Goal: Transaction & Acquisition: Purchase product/service

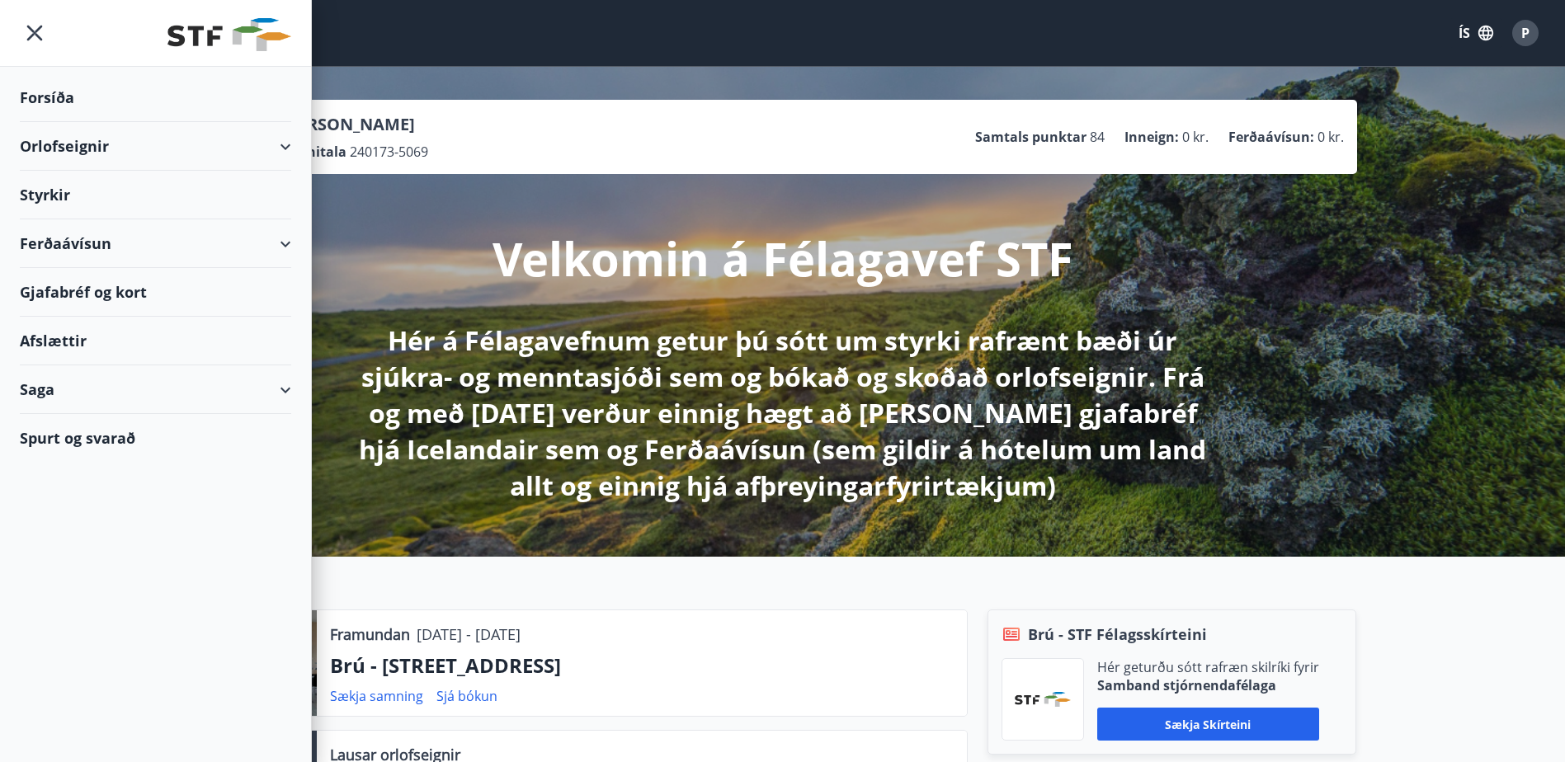
click at [52, 122] on div "Styrkir" at bounding box center [155, 97] width 271 height 49
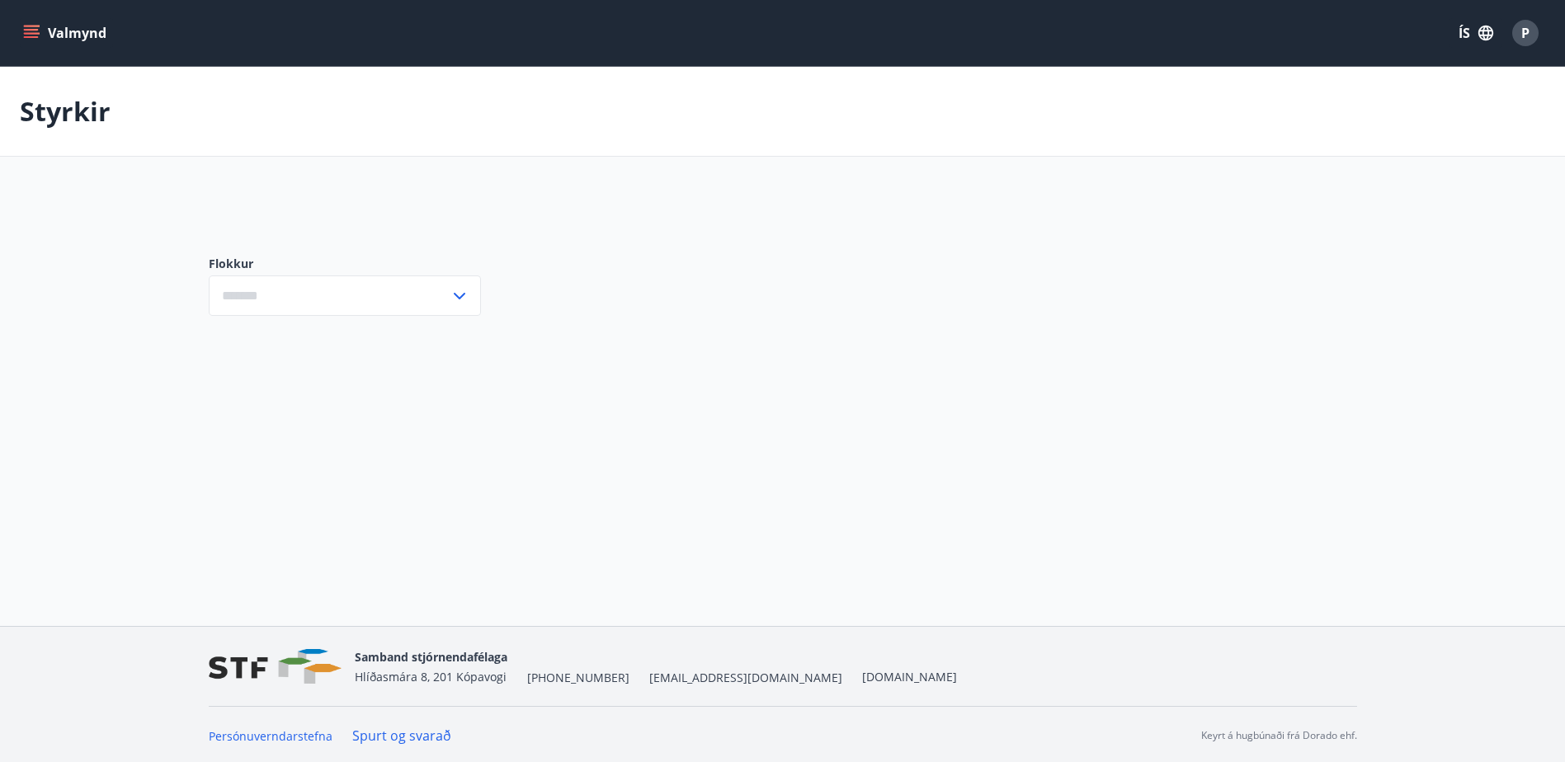
type input "***"
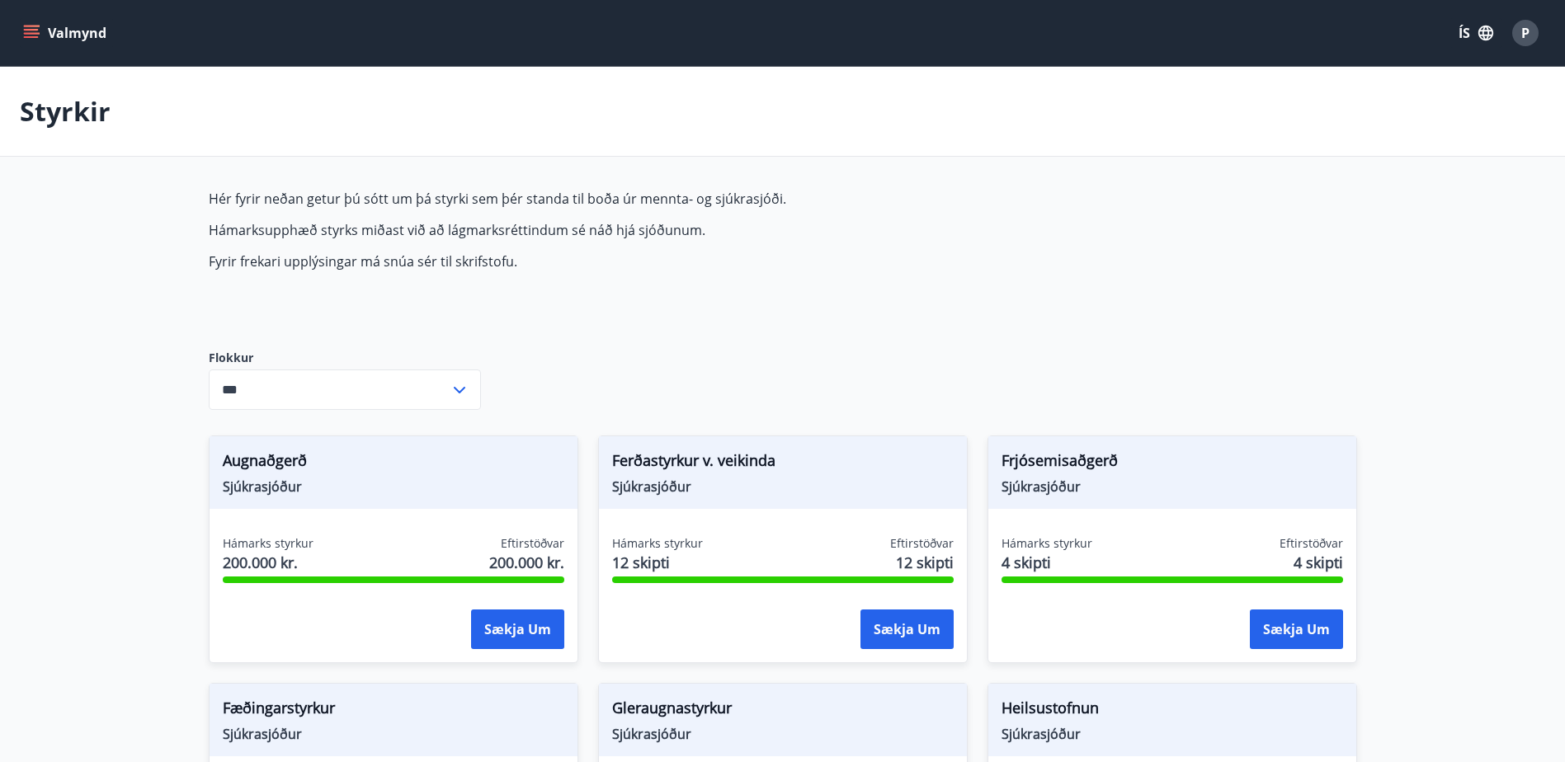
click at [30, 31] on icon "menu" at bounding box center [31, 30] width 15 height 2
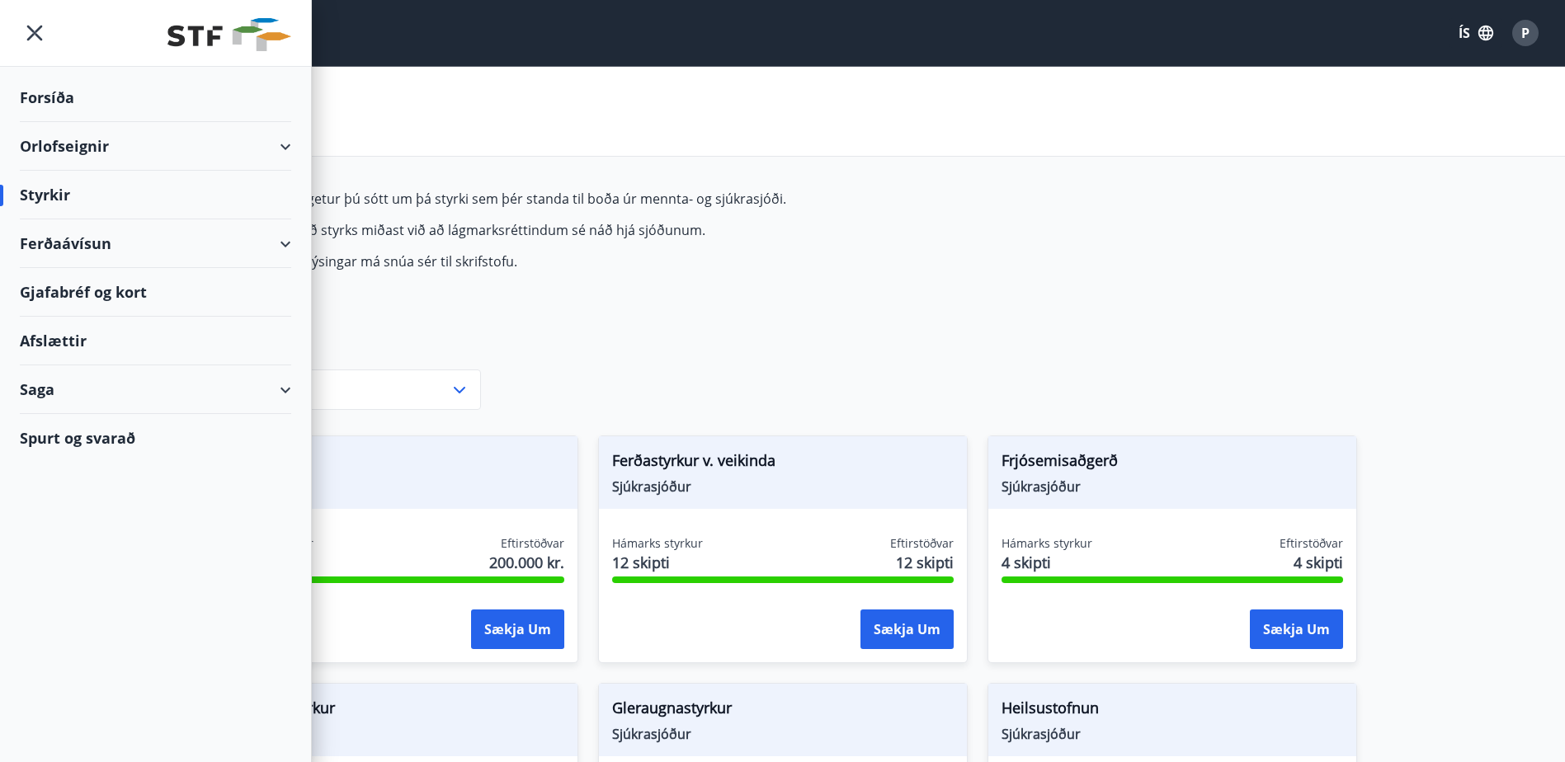
click at [107, 247] on div "Ferðaávísun" at bounding box center [155, 243] width 271 height 49
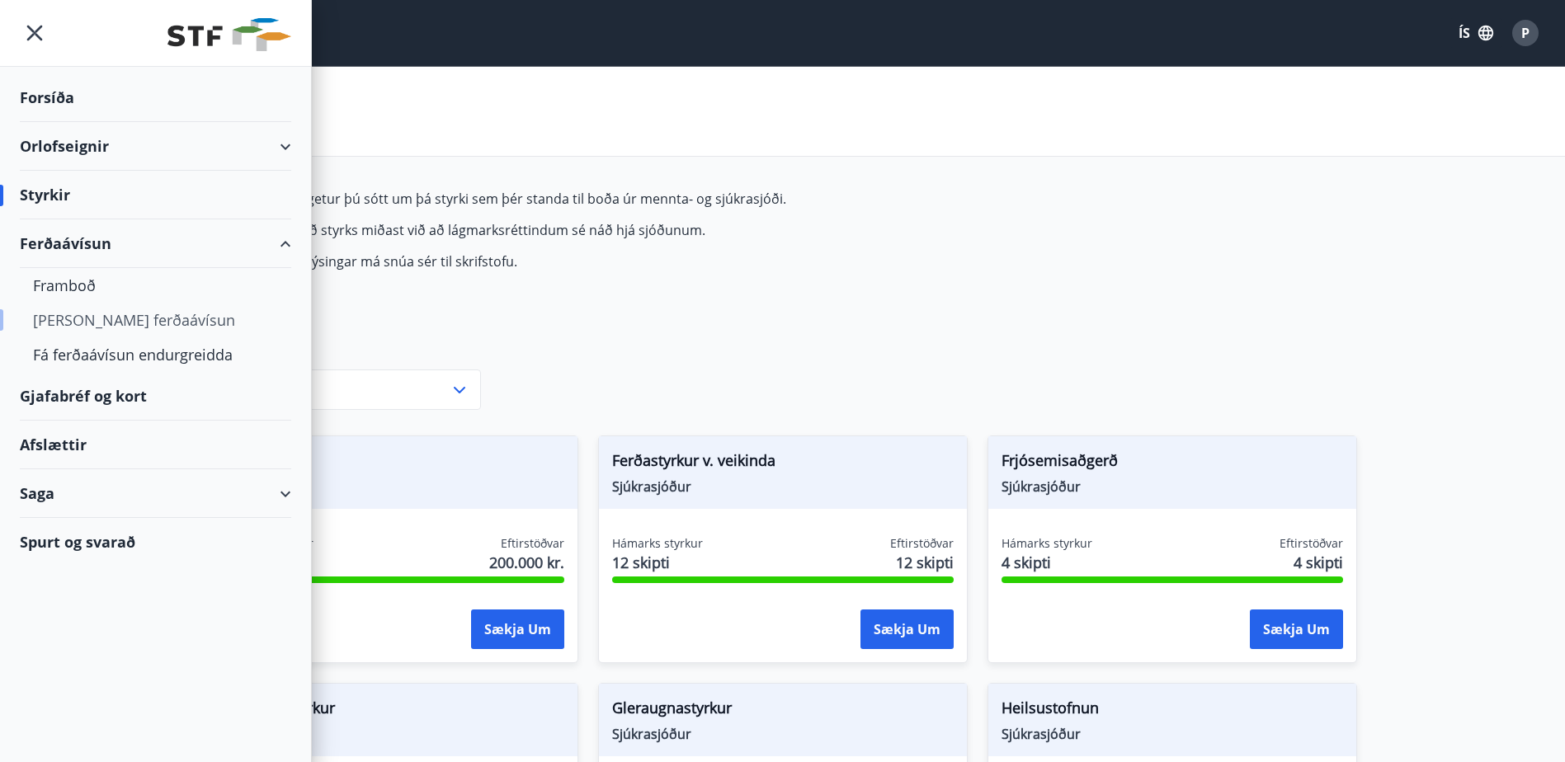
click at [120, 320] on div "[PERSON_NAME] ferðaávísun" at bounding box center [155, 320] width 245 height 35
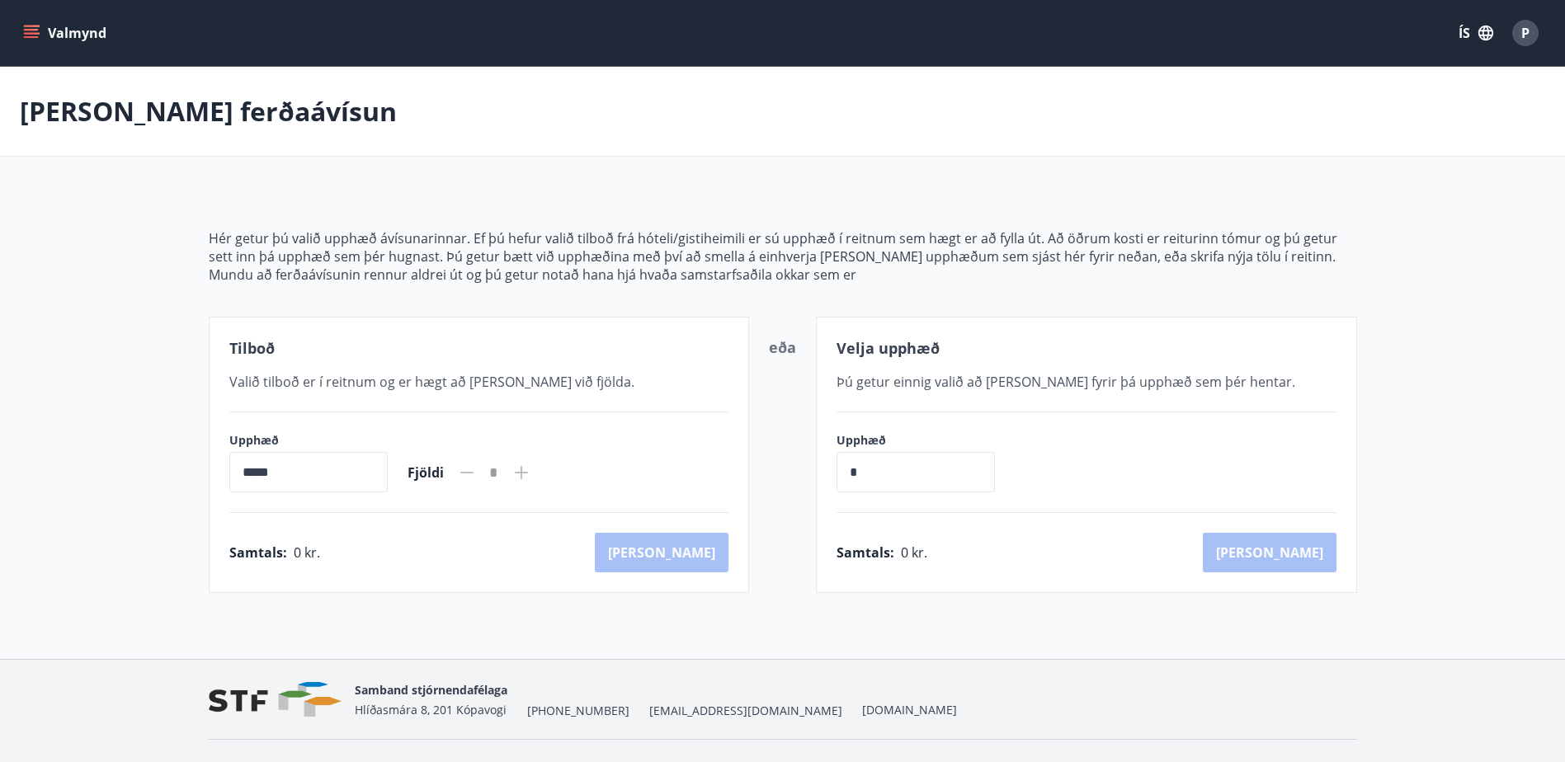
click at [41, 28] on button "Valmynd" at bounding box center [66, 33] width 93 height 30
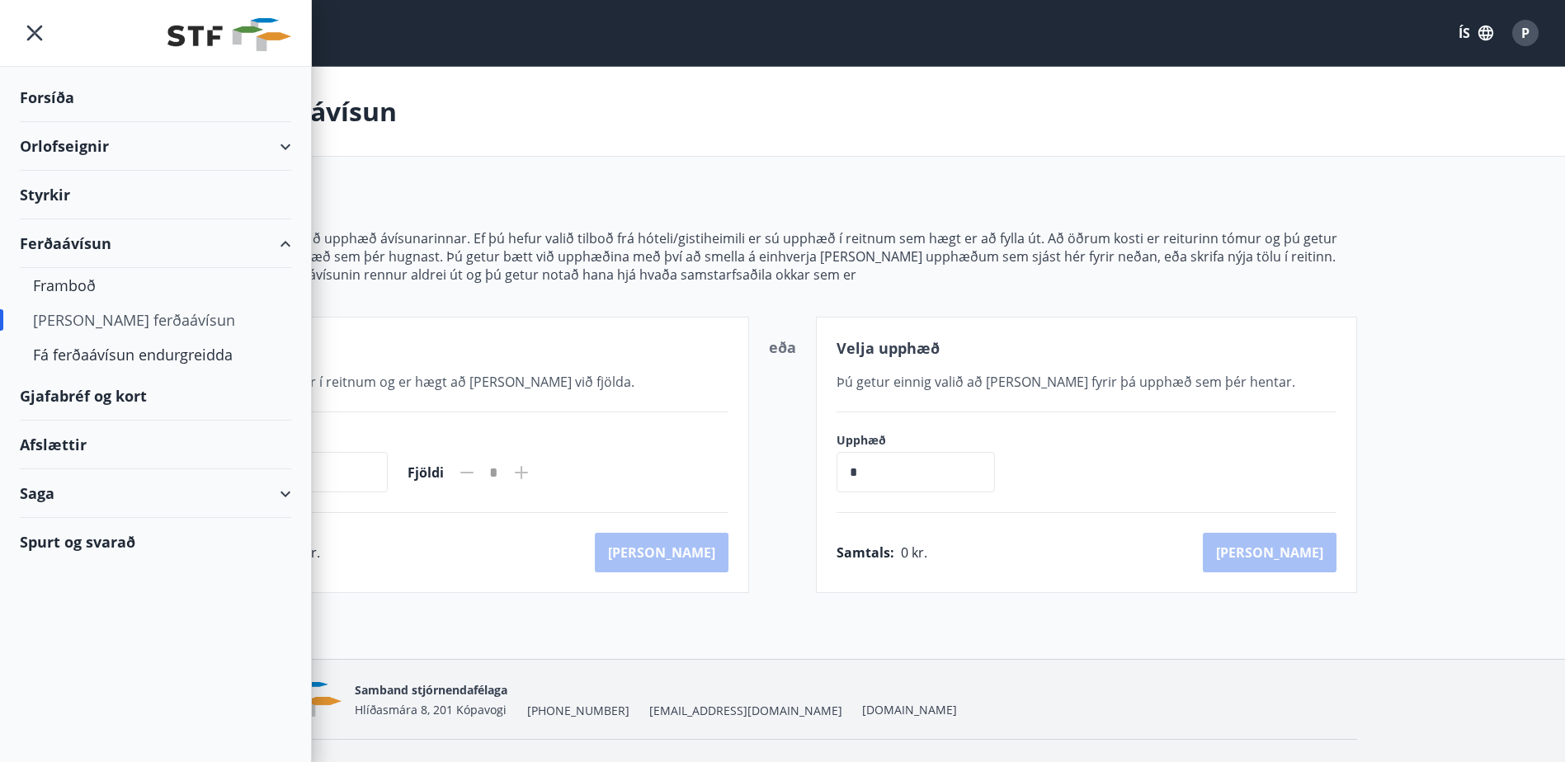
click at [70, 317] on div "[PERSON_NAME] ferðaávísun" at bounding box center [155, 320] width 245 height 35
click at [68, 353] on div "Fá ferðaávísun endurgreidda" at bounding box center [155, 354] width 245 height 35
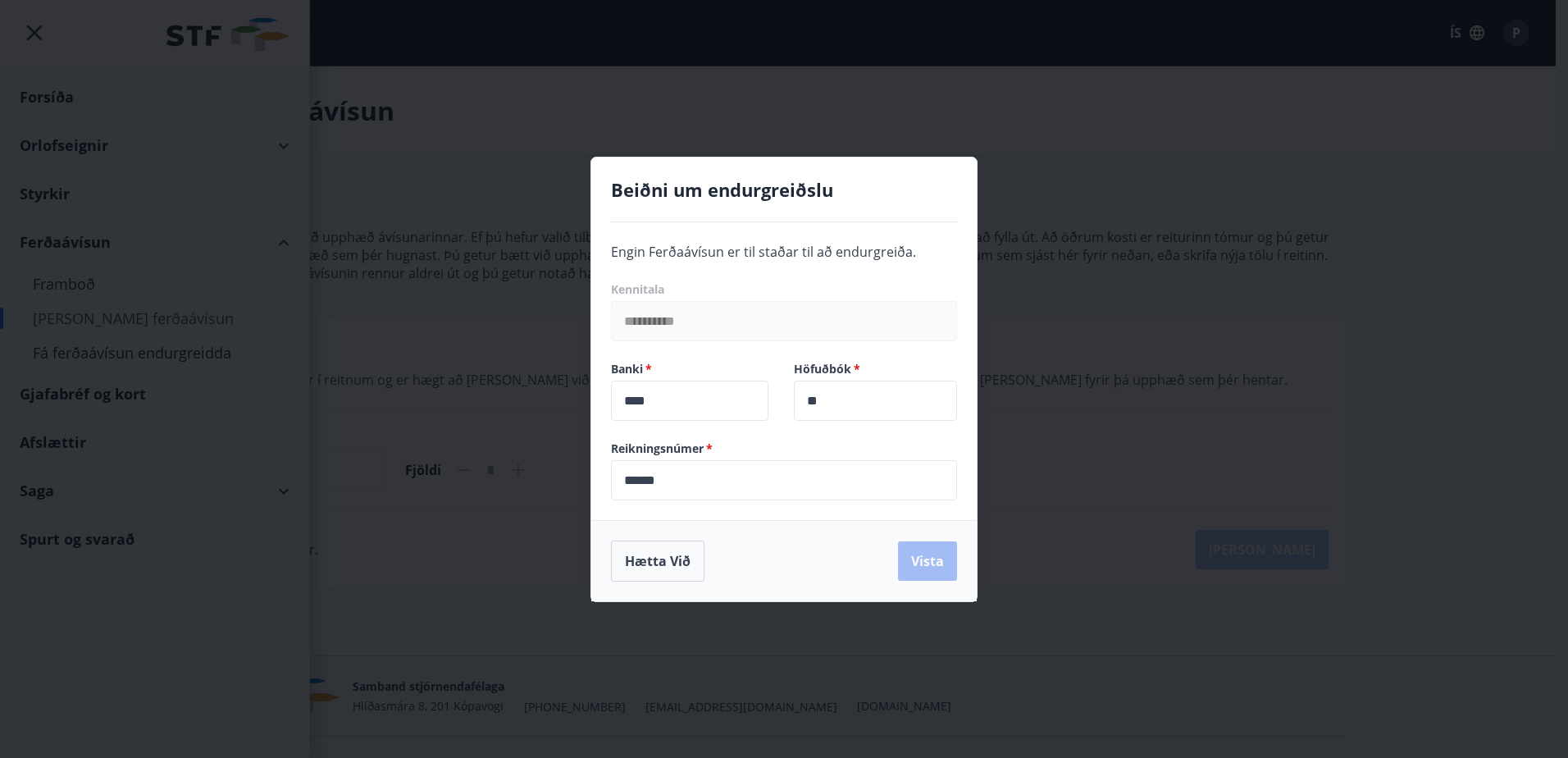
click at [1093, 136] on div "**********" at bounding box center [784, 379] width 1568 height 758
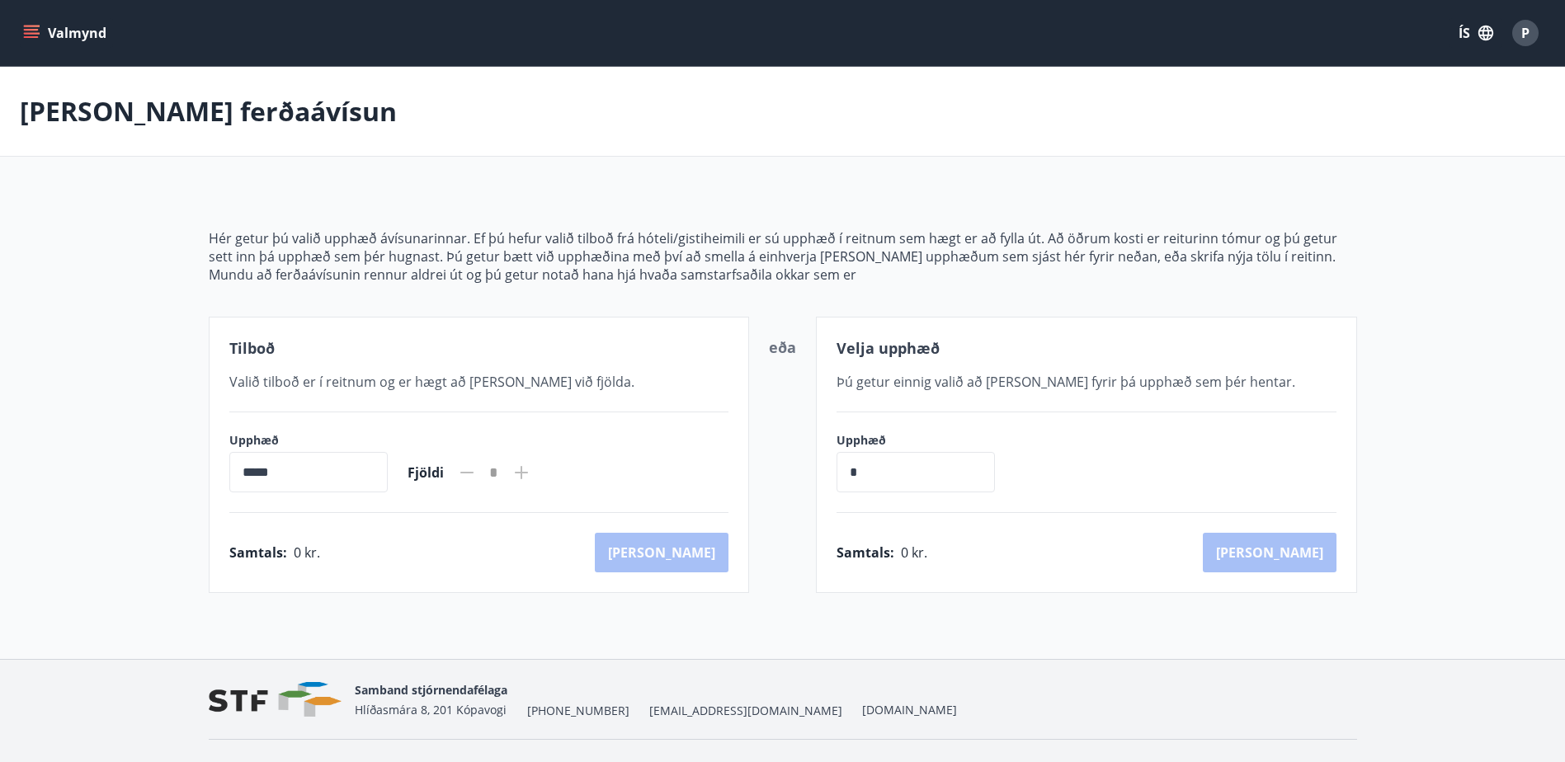
click at [31, 31] on icon "menu" at bounding box center [31, 33] width 16 height 16
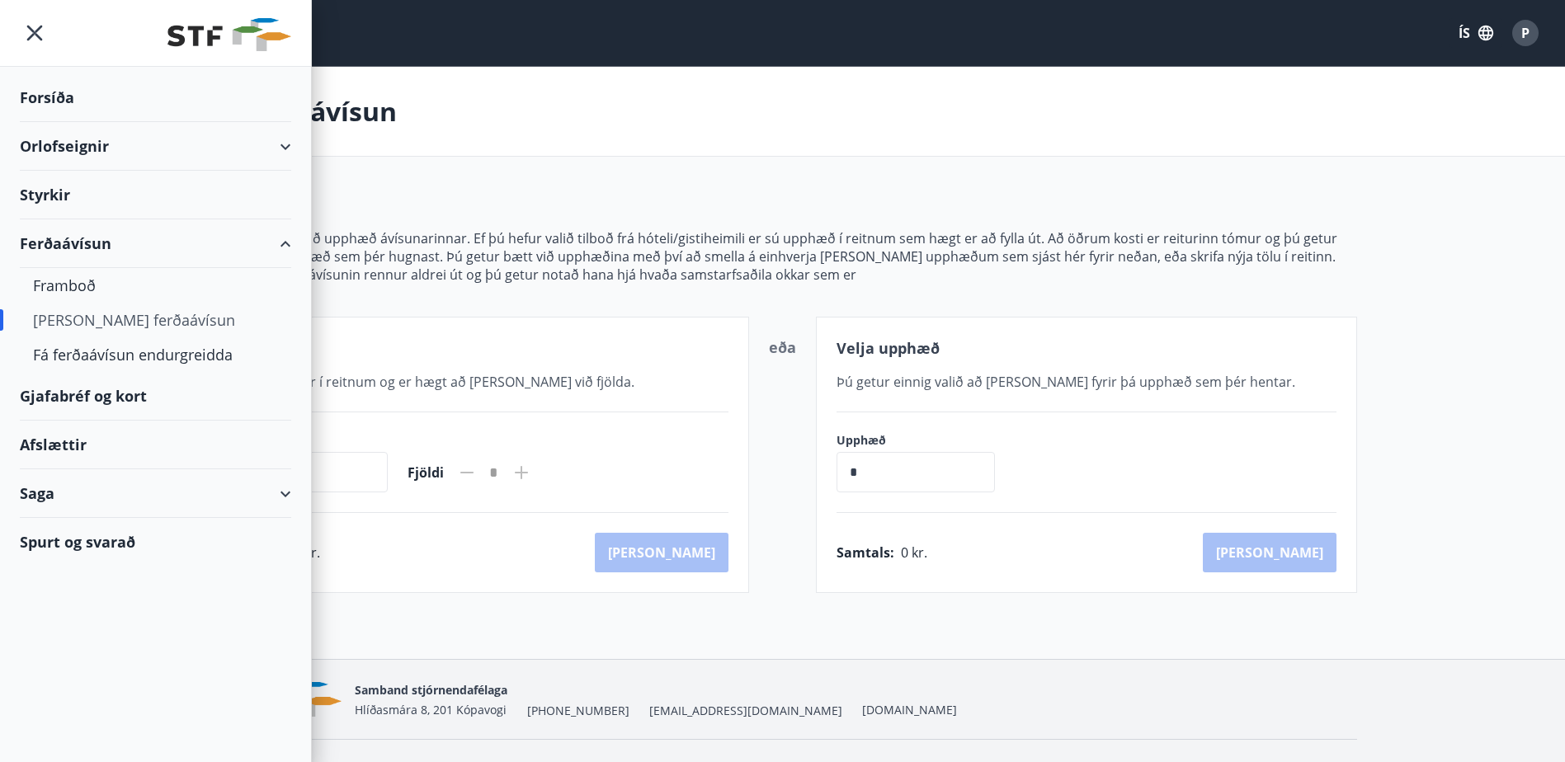
click at [106, 395] on div "Gjafabréf og kort" at bounding box center [155, 396] width 271 height 49
